Goal: Consume media (video, audio)

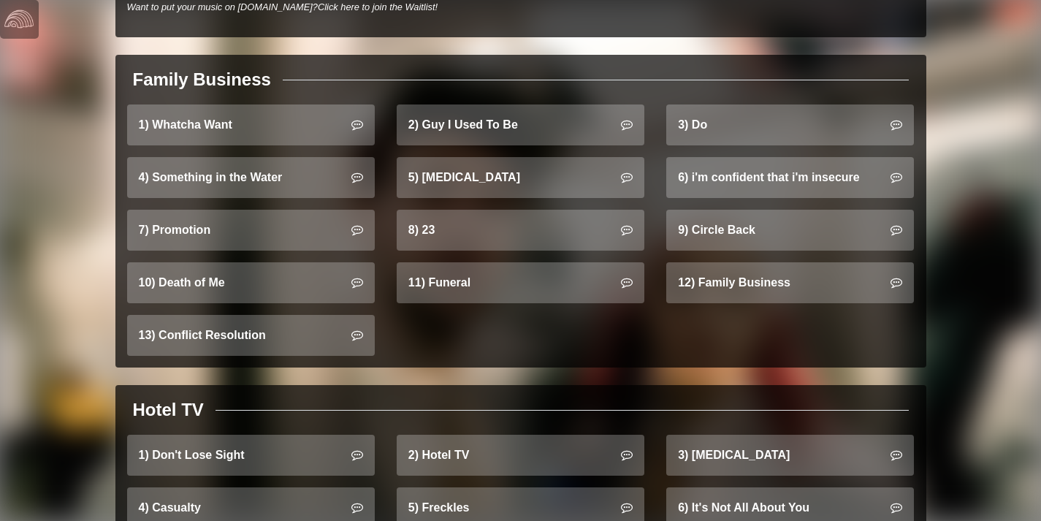
scroll to position [917, 0]
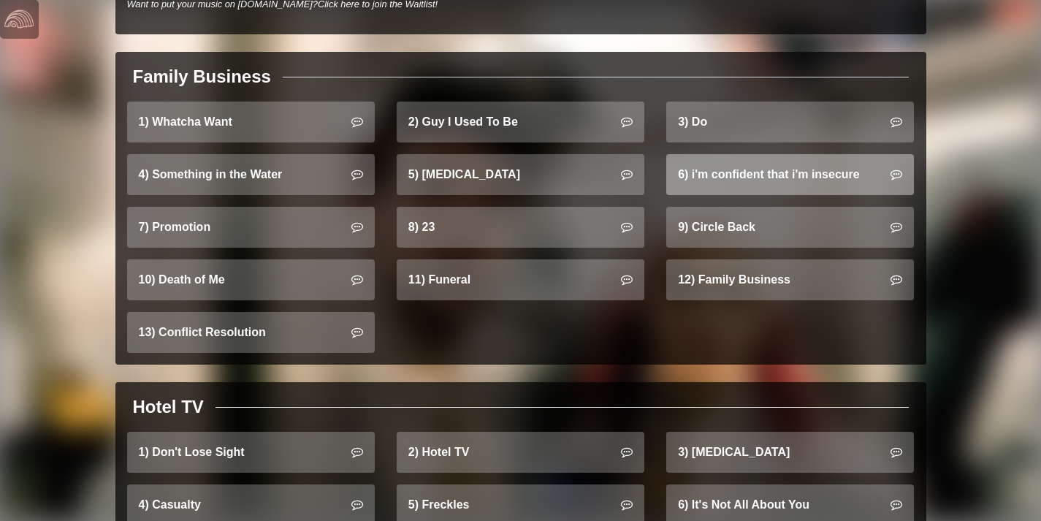
click at [832, 160] on link "6) i'm confident that i'm insecure" at bounding box center [790, 174] width 248 height 41
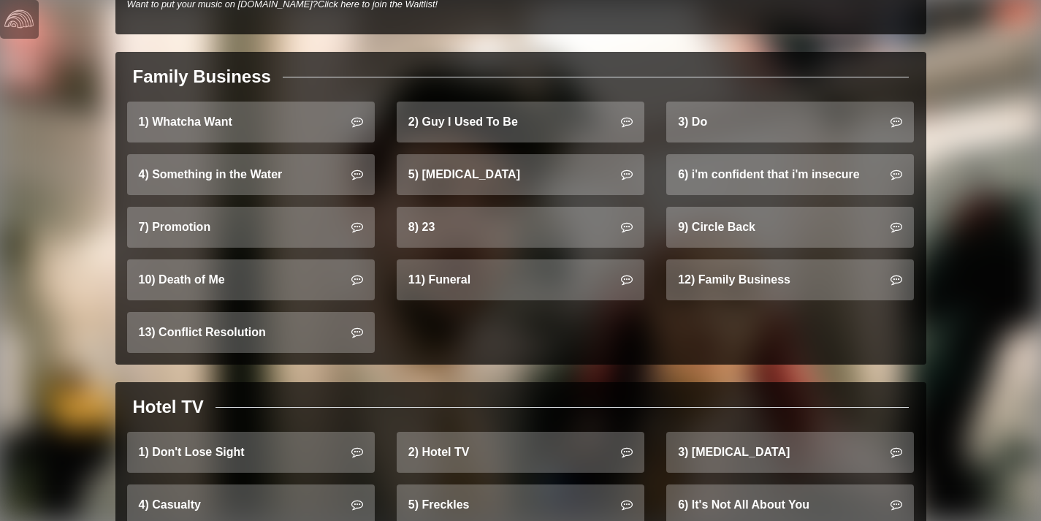
drag, startPoint x: 1043, startPoint y: 263, endPoint x: 1021, endPoint y: 332, distance: 72.1
click at [1021, 332] on div "Lawrence As NPR writes, “siblings Clyde and Gracie Lawrence are not your typica…" at bounding box center [520, 70] width 1041 height 1974
click at [1003, 318] on div "Lawrence As NPR writes, “siblings Clyde and Gracie Lawrence are not your typica…" at bounding box center [520, 70] width 1041 height 1974
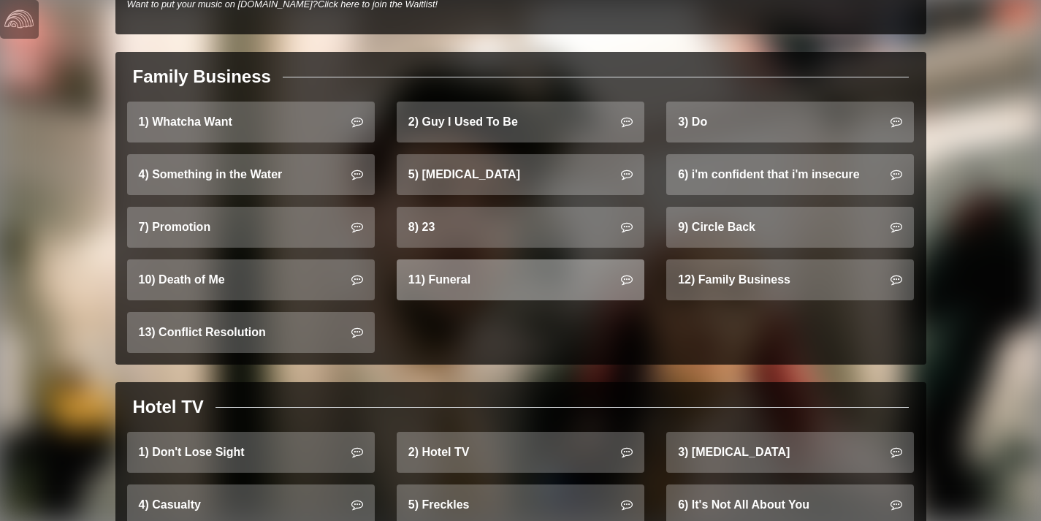
click at [485, 259] on link "11) Funeral" at bounding box center [521, 279] width 248 height 41
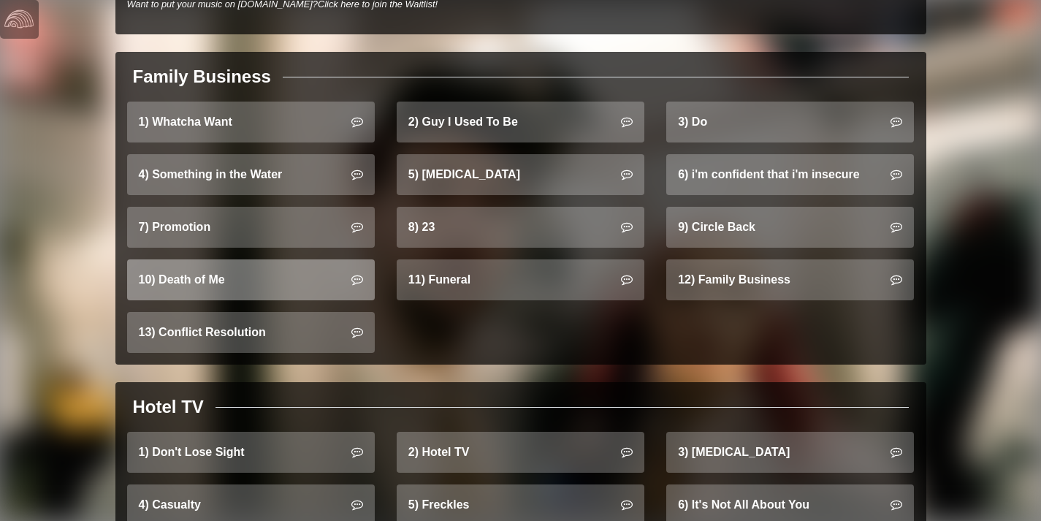
click at [268, 259] on link "10) Death of Me" at bounding box center [251, 279] width 248 height 41
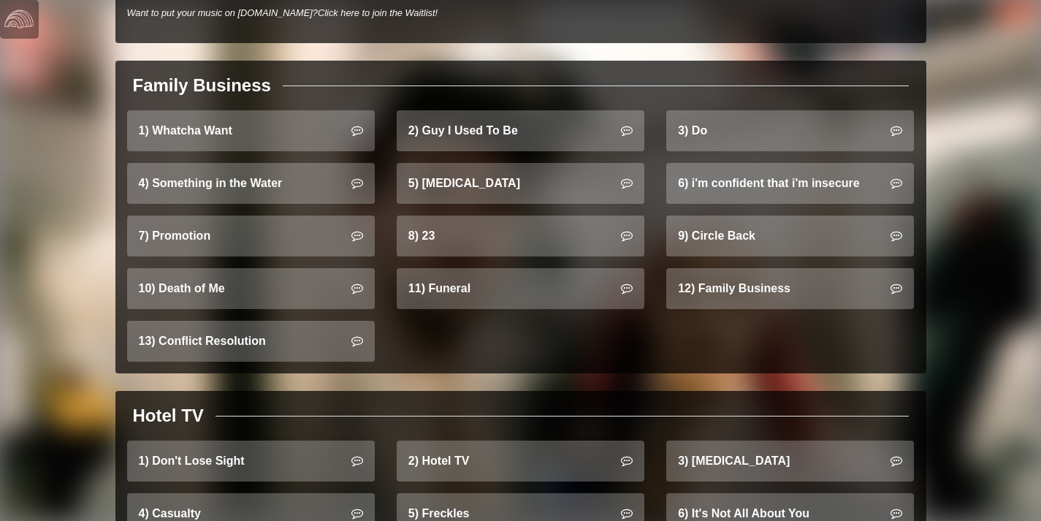
scroll to position [906, 0]
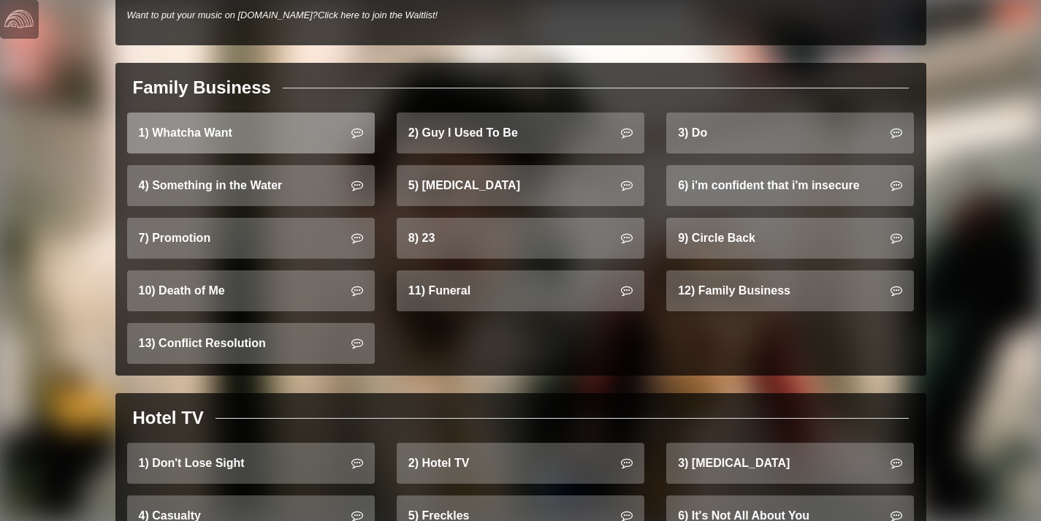
click at [224, 112] on link "1) Whatcha Want" at bounding box center [251, 132] width 248 height 41
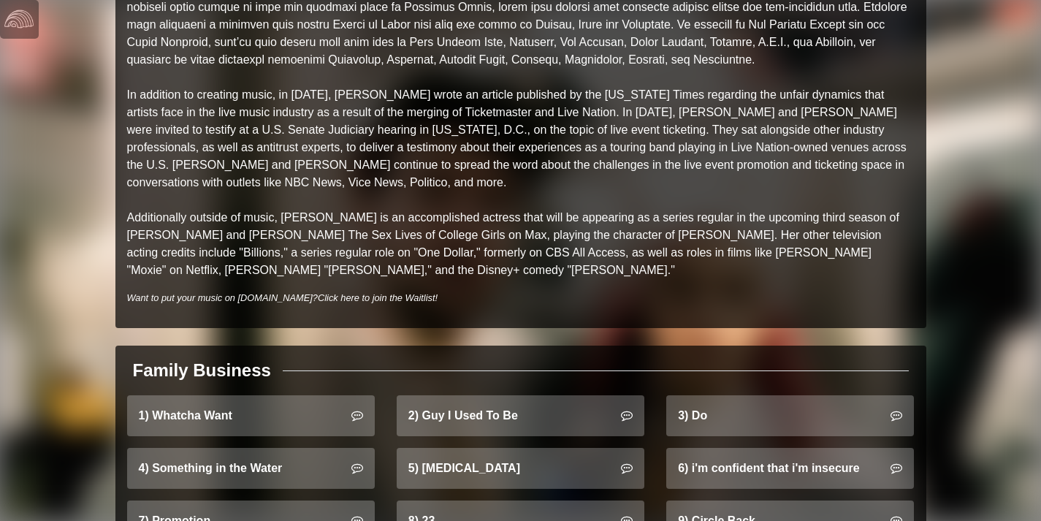
scroll to position [795, 0]
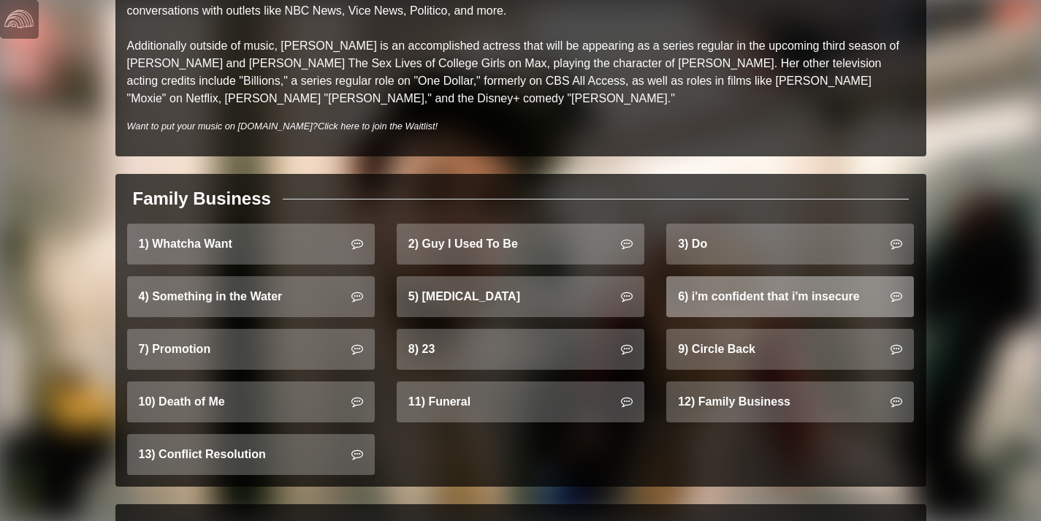
click at [823, 276] on link "6) i'm confident that i'm insecure" at bounding box center [790, 296] width 248 height 41
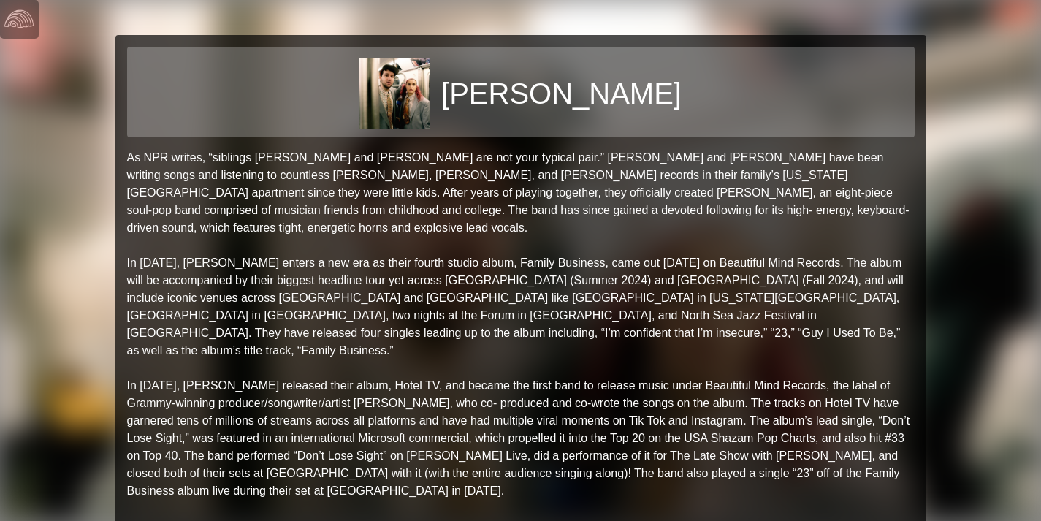
scroll to position [860, 0]
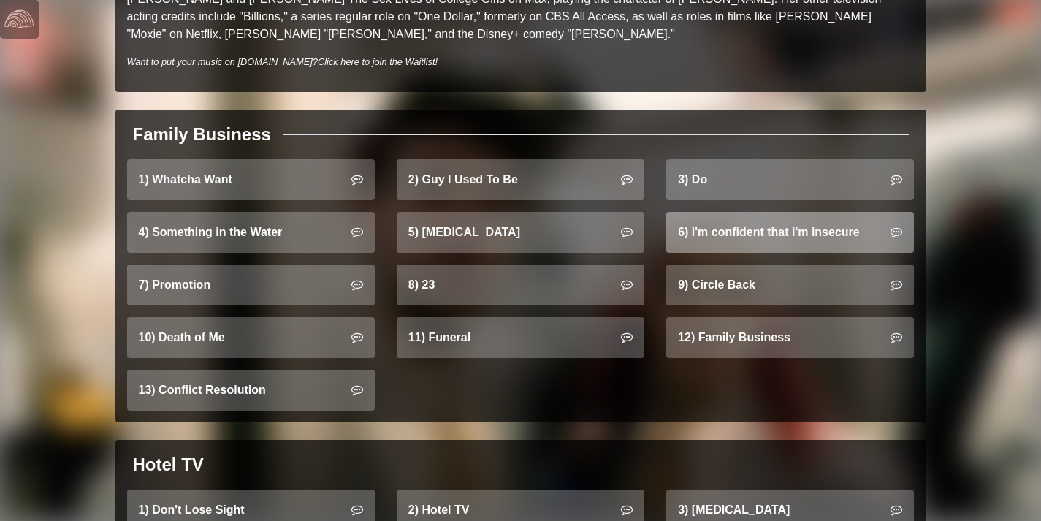
click at [695, 212] on link "6) i'm confident that i'm insecure" at bounding box center [790, 232] width 248 height 41
